Goal: Transaction & Acquisition: Download file/media

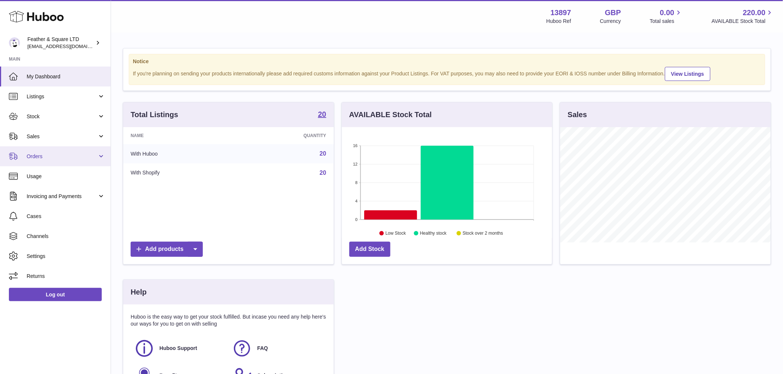
scroll to position [115, 212]
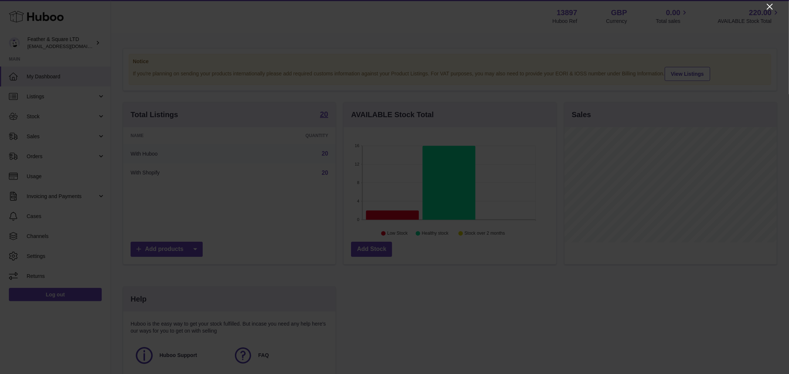
drag, startPoint x: 767, startPoint y: 5, endPoint x: 761, endPoint y: 6, distance: 6.5
click at [767, 5] on icon "Close" at bounding box center [769, 6] width 9 height 9
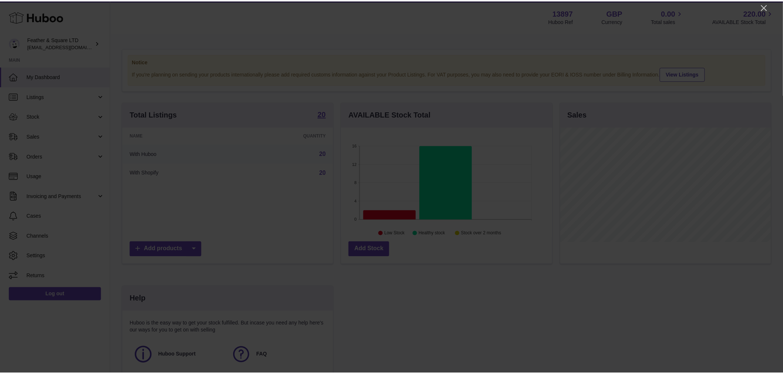
scroll to position [369700, 369605]
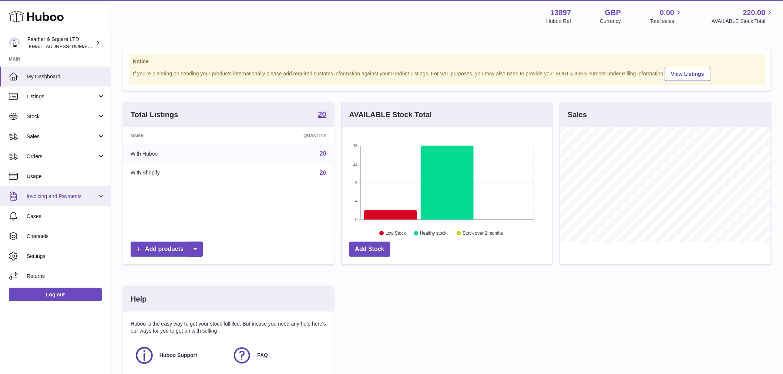
click at [53, 194] on span "Invoicing and Payments" at bounding box center [62, 196] width 71 height 7
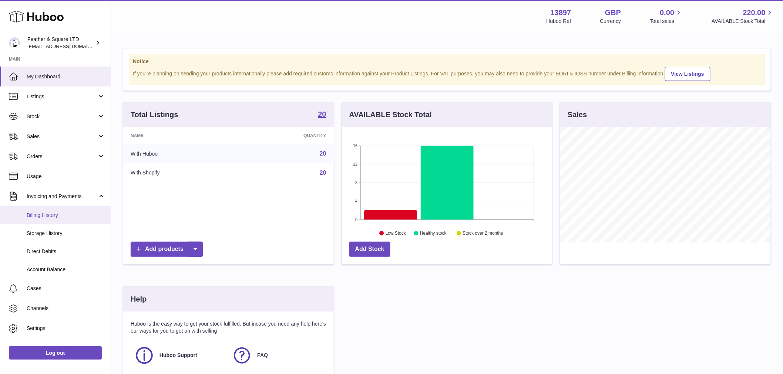
click at [53, 211] on link "Billing History" at bounding box center [55, 215] width 111 height 18
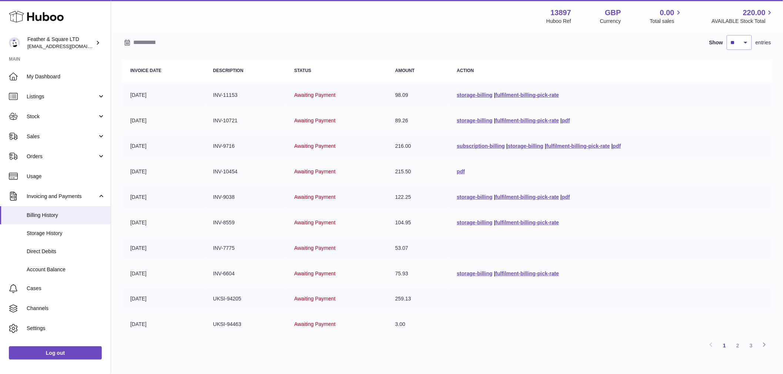
scroll to position [24, 0]
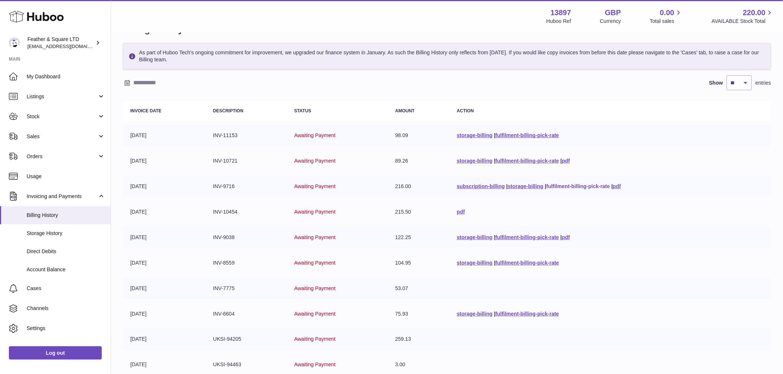
click at [579, 187] on link "fulfilment-billing-pick-rate" at bounding box center [578, 186] width 64 height 6
click at [457, 213] on link "pdf" at bounding box center [461, 212] width 8 height 6
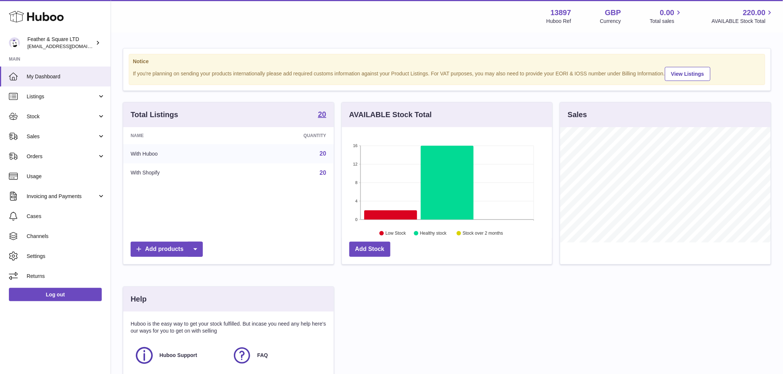
scroll to position [115, 210]
click at [61, 199] on span "Invoicing and Payments" at bounding box center [62, 196] width 71 height 7
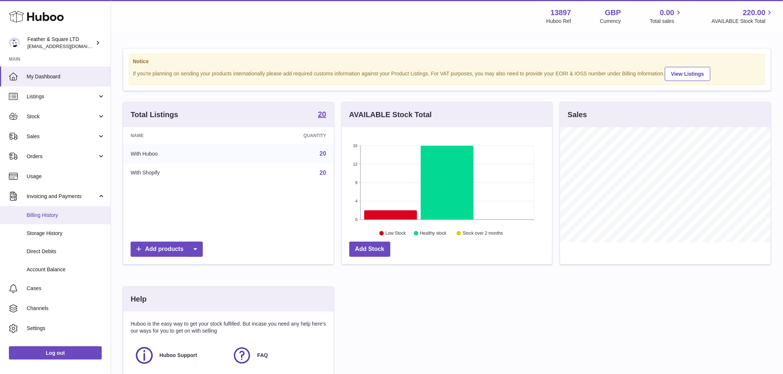
click at [61, 217] on span "Billing History" at bounding box center [66, 215] width 78 height 7
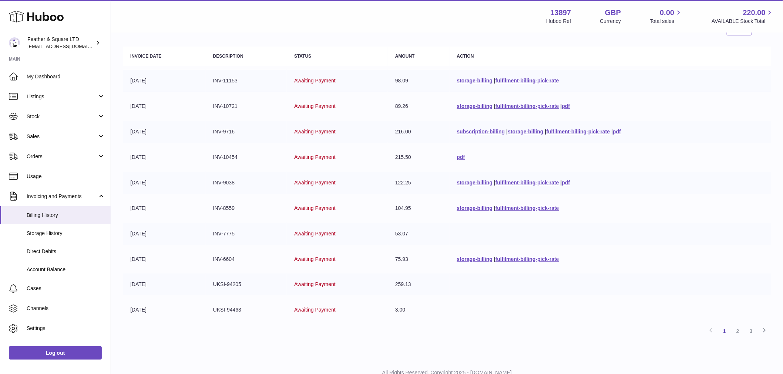
scroll to position [82, 0]
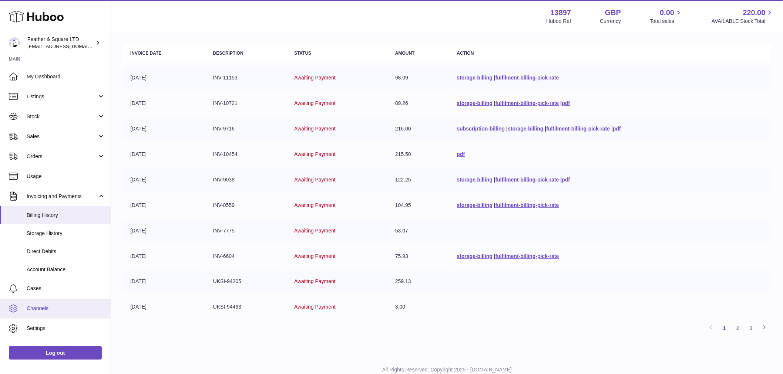
click at [45, 317] on link "Channels" at bounding box center [55, 309] width 111 height 20
click at [48, 302] on link "Channels" at bounding box center [55, 309] width 111 height 20
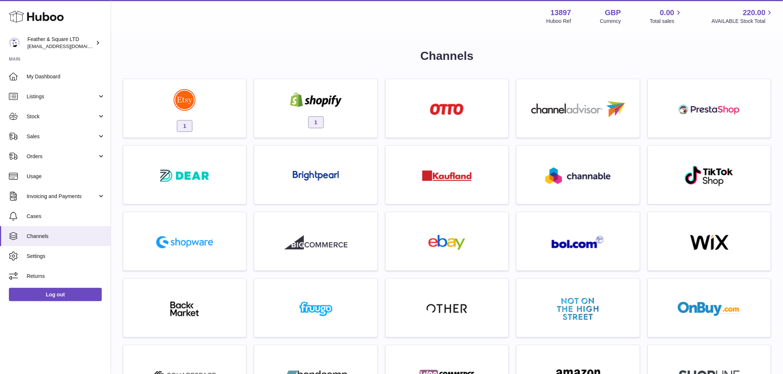
click at [303, 31] on div "Menu Huboo 13897 Huboo Ref GBP Currency 0.00 Total sales 220.00 AVAILABLE Stock…" at bounding box center [447, 16] width 672 height 33
